Goal: Information Seeking & Learning: Learn about a topic

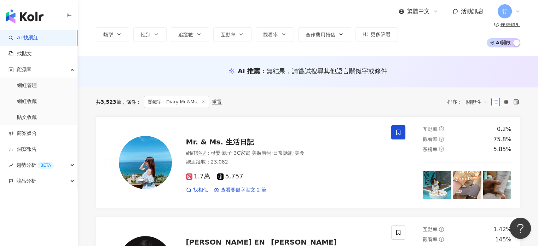
click at [30, 18] on img "button" at bounding box center [25, 16] width 38 height 14
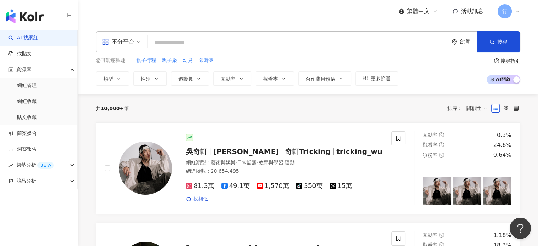
click at [194, 44] on input "search" at bounding box center [298, 42] width 295 height 13
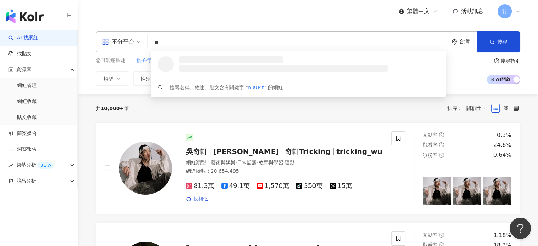
type input "*"
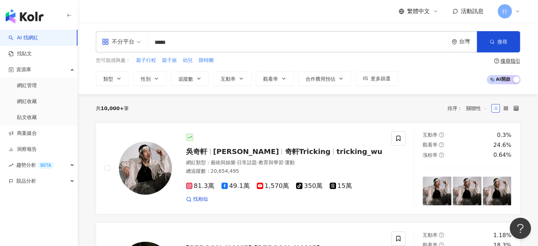
type input "*****"
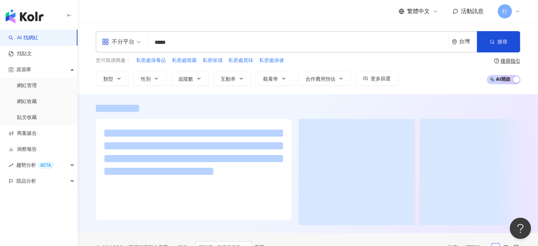
click at [179, 19] on div "繁體中文 活動訊息 行" at bounding box center [308, 11] width 424 height 23
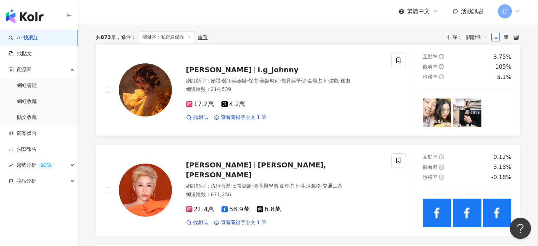
scroll to position [212, 0]
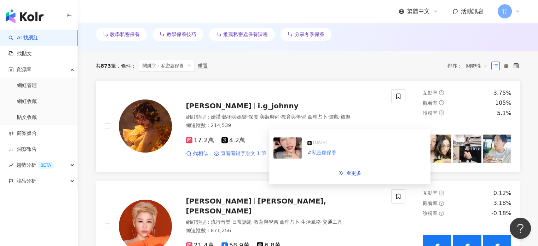
click at [238, 157] on span "查看關鍵字貼文 1 筆" at bounding box center [244, 153] width 46 height 7
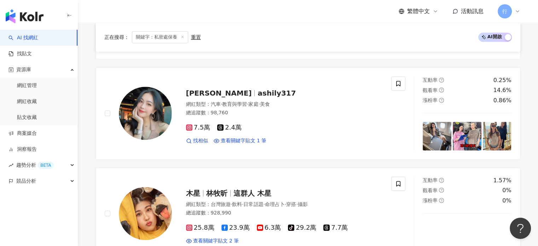
scroll to position [637, 0]
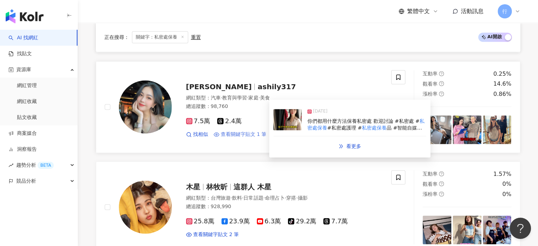
click at [245, 131] on span "查看關鍵字貼文 1 筆" at bounding box center [244, 134] width 46 height 7
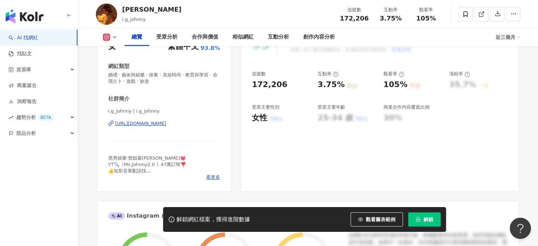
scroll to position [141, 0]
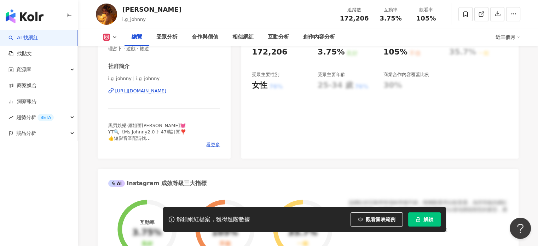
click at [139, 91] on div "https://www.instagram.com/i.g_johnny/" at bounding box center [140, 91] width 51 height 6
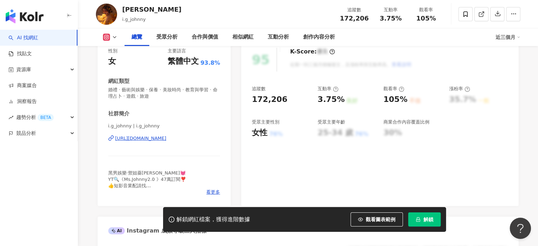
scroll to position [35, 0]
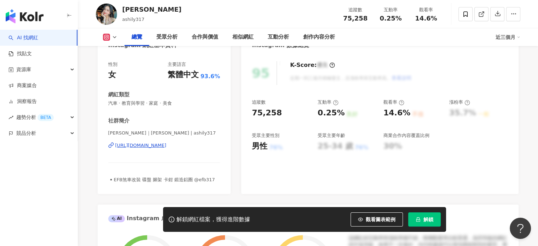
scroll to position [106, 0]
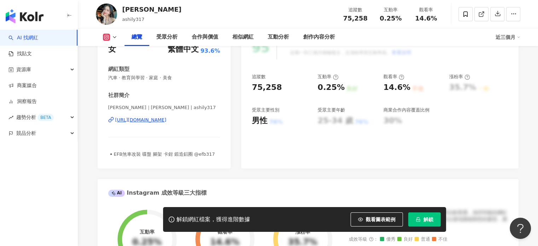
click at [163, 120] on div "https://www.instagram.com/ashily317/" at bounding box center [140, 120] width 51 height 6
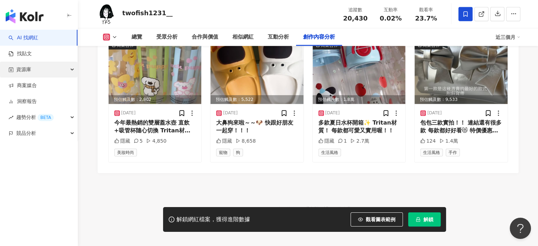
scroll to position [2227, 0]
click at [52, 72] on div "資源庫" at bounding box center [38, 70] width 77 height 16
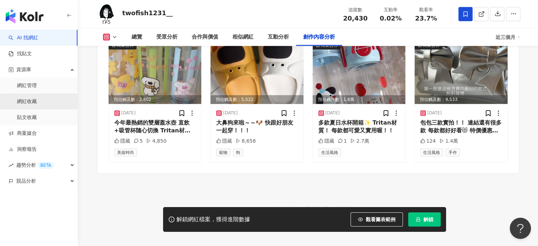
click at [37, 103] on link "網紅收藏" at bounding box center [27, 101] width 20 height 7
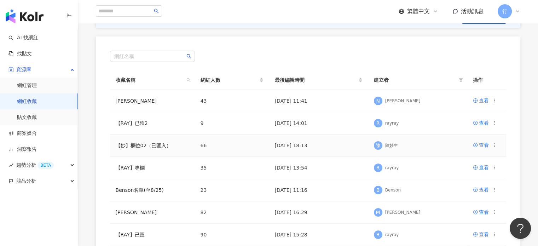
scroll to position [71, 0]
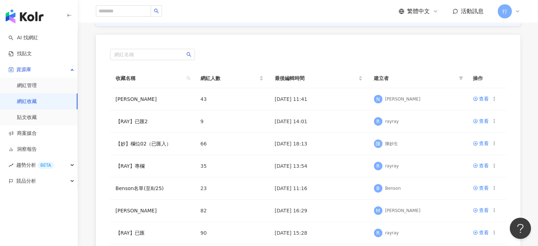
click at [516, 12] on icon at bounding box center [518, 11] width 6 height 6
click at [119, 98] on link "nina" at bounding box center [136, 99] width 41 height 6
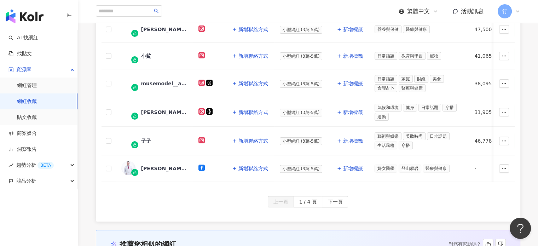
scroll to position [283, 0]
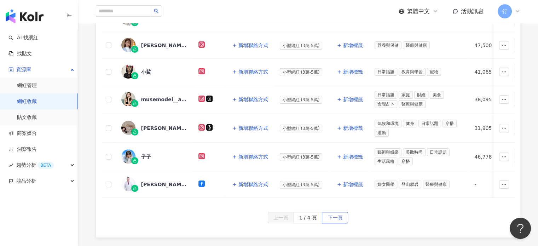
click at [334, 219] on span "下一頁" at bounding box center [335, 217] width 15 height 11
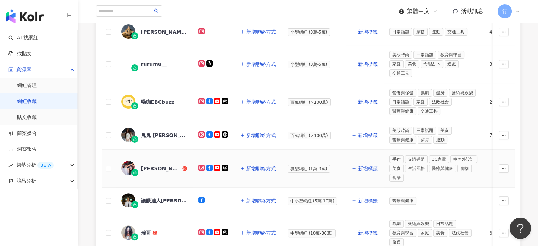
scroll to position [318, 0]
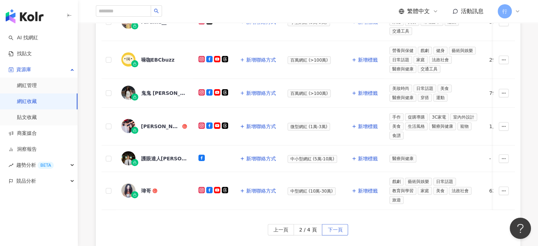
click at [338, 230] on span "下一頁" at bounding box center [335, 229] width 15 height 11
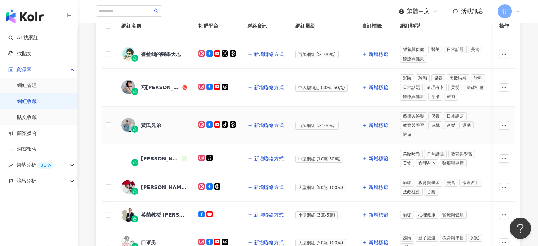
scroll to position [106, 0]
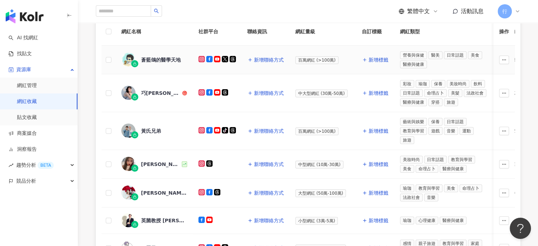
click at [155, 59] on div "蒼藍鴿的醫學天地" at bounding box center [161, 59] width 40 height 7
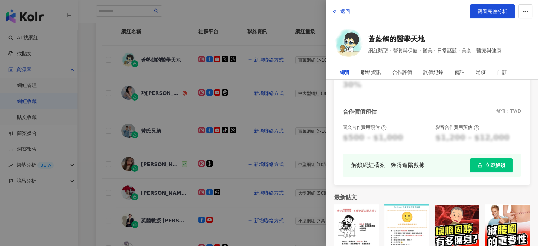
scroll to position [194, 0]
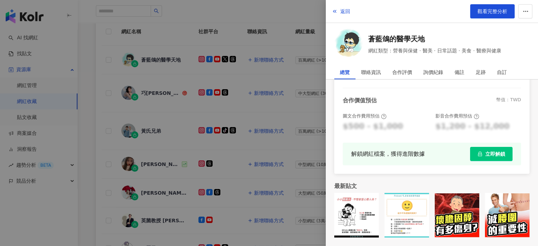
click at [105, 93] on div at bounding box center [269, 123] width 538 height 246
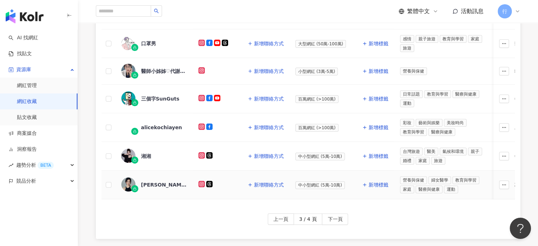
scroll to position [318, 0]
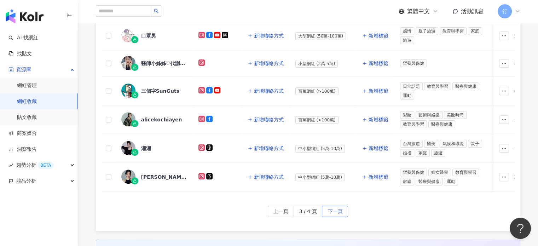
click at [331, 206] on span "下一頁" at bounding box center [335, 211] width 15 height 11
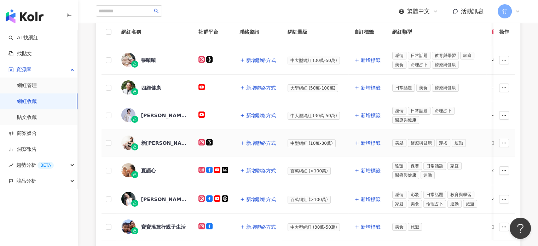
scroll to position [106, 0]
click at [150, 169] on div "夏語心" at bounding box center [148, 170] width 15 height 7
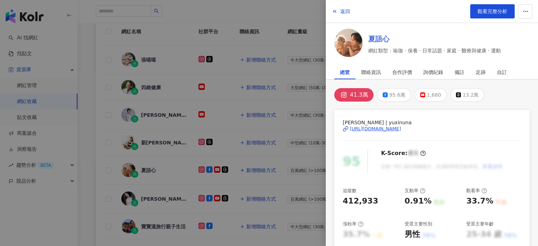
click at [375, 41] on link "夏語心" at bounding box center [434, 39] width 133 height 10
click at [104, 46] on div at bounding box center [269, 123] width 538 height 246
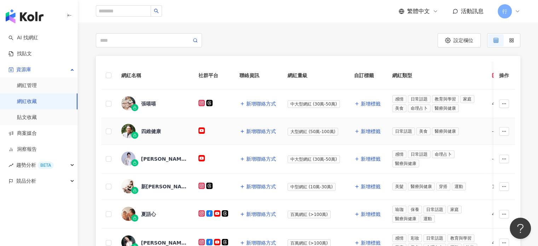
scroll to position [0, 0]
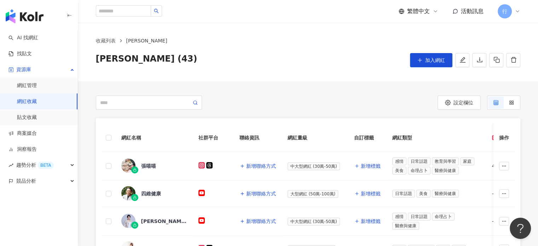
click at [517, 11] on icon at bounding box center [518, 11] width 6 height 6
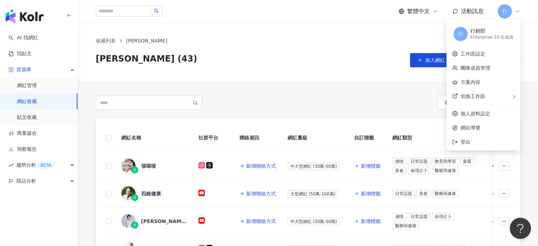
click at [495, 35] on div "Enterprise - 10 位成員" at bounding box center [491, 37] width 43 height 6
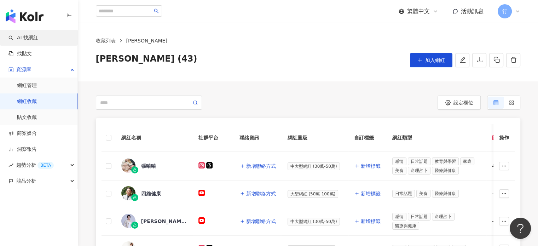
click at [27, 41] on link "AI 找網紅" at bounding box center [23, 37] width 30 height 7
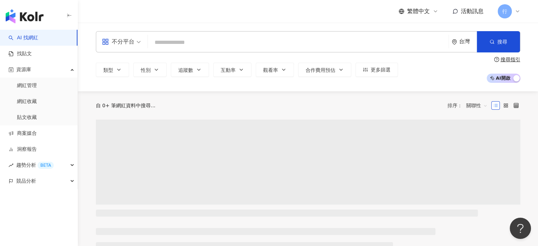
click at [182, 42] on input "search" at bounding box center [298, 42] width 295 height 13
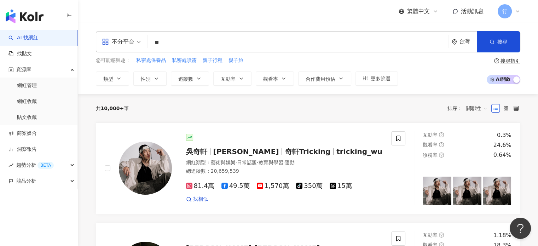
type input "*"
click at [285, 154] on span "奇軒Tricking" at bounding box center [308, 151] width 46 height 8
click at [180, 42] on input "search" at bounding box center [298, 42] width 295 height 13
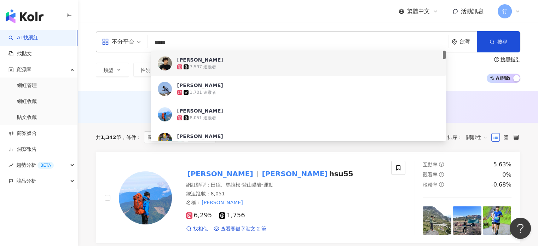
click at [92, 119] on div "AI 推薦 ： 無結果，請嘗試搜尋其他語言關鍵字或條件" at bounding box center [308, 106] width 460 height 31
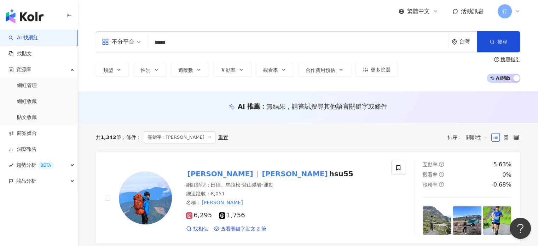
click at [180, 44] on input "*****" at bounding box center [298, 42] width 295 height 13
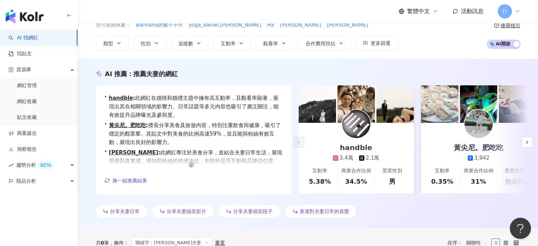
click at [133, 7] on div "繁體中文 活動訊息 行" at bounding box center [308, 11] width 424 height 23
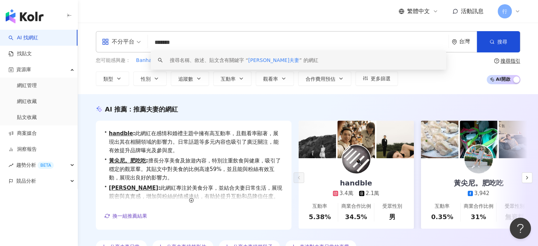
drag, startPoint x: 190, startPoint y: 40, endPoint x: 84, endPoint y: 34, distance: 106.0
click at [90, 38] on div "不分平台 ******* 台灣 搜尋 keyword 搜尋名稱、敘述、貼文含有關鍵字 “ Terry夫妻 ” 的網紅 您可能感興趣： Banhana的猴子小卡…" at bounding box center [308, 58] width 453 height 54
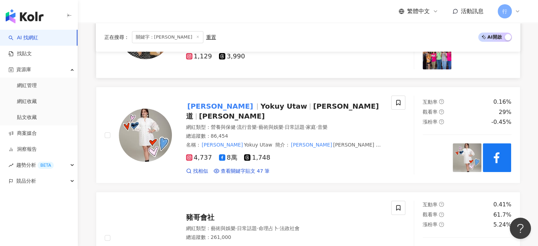
scroll to position [212, 0]
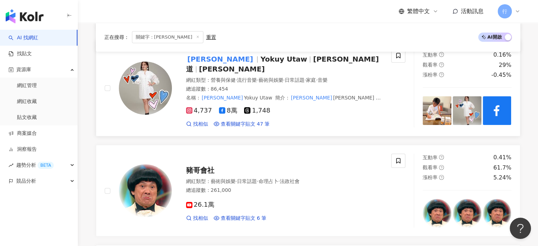
type input "***"
click at [260, 63] on span "Yokuy Utaw" at bounding box center [283, 59] width 47 height 8
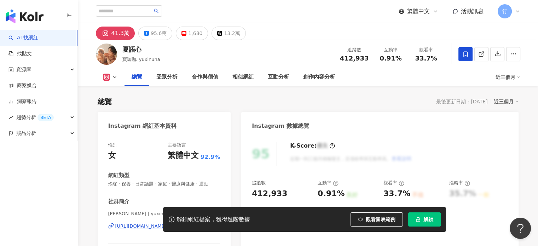
scroll to position [71, 0]
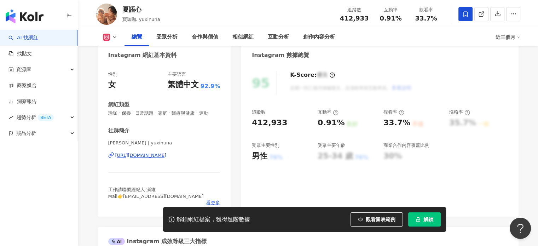
click at [137, 155] on div "https://www.instagram.com/yuxinuna/" at bounding box center [140, 155] width 51 height 6
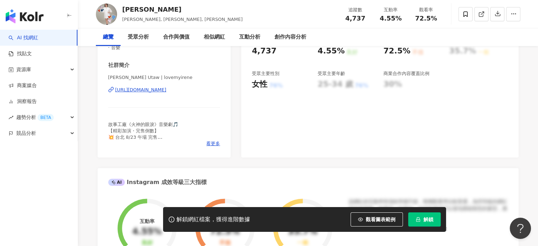
scroll to position [141, 0]
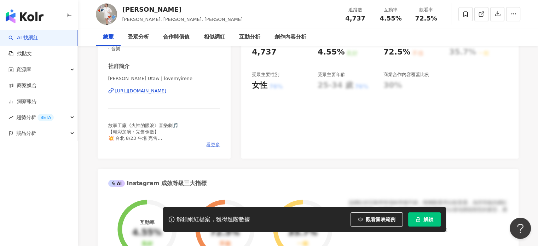
click at [214, 144] on span "看更多" at bounding box center [213, 144] width 14 height 6
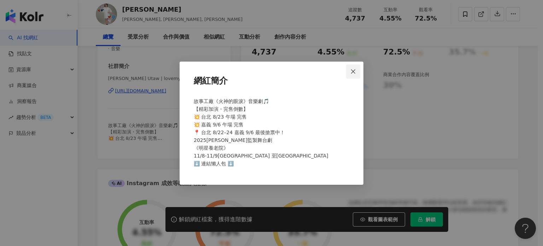
click at [353, 70] on icon "close" at bounding box center [354, 72] width 6 height 6
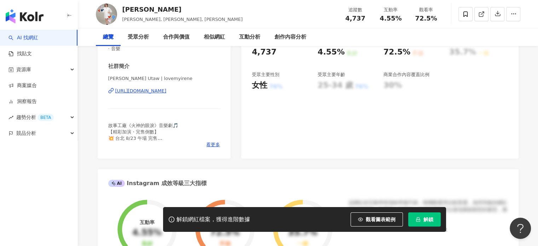
click at [135, 92] on div "[URL][DOMAIN_NAME]" at bounding box center [140, 91] width 51 height 6
